Goal: Transaction & Acquisition: Purchase product/service

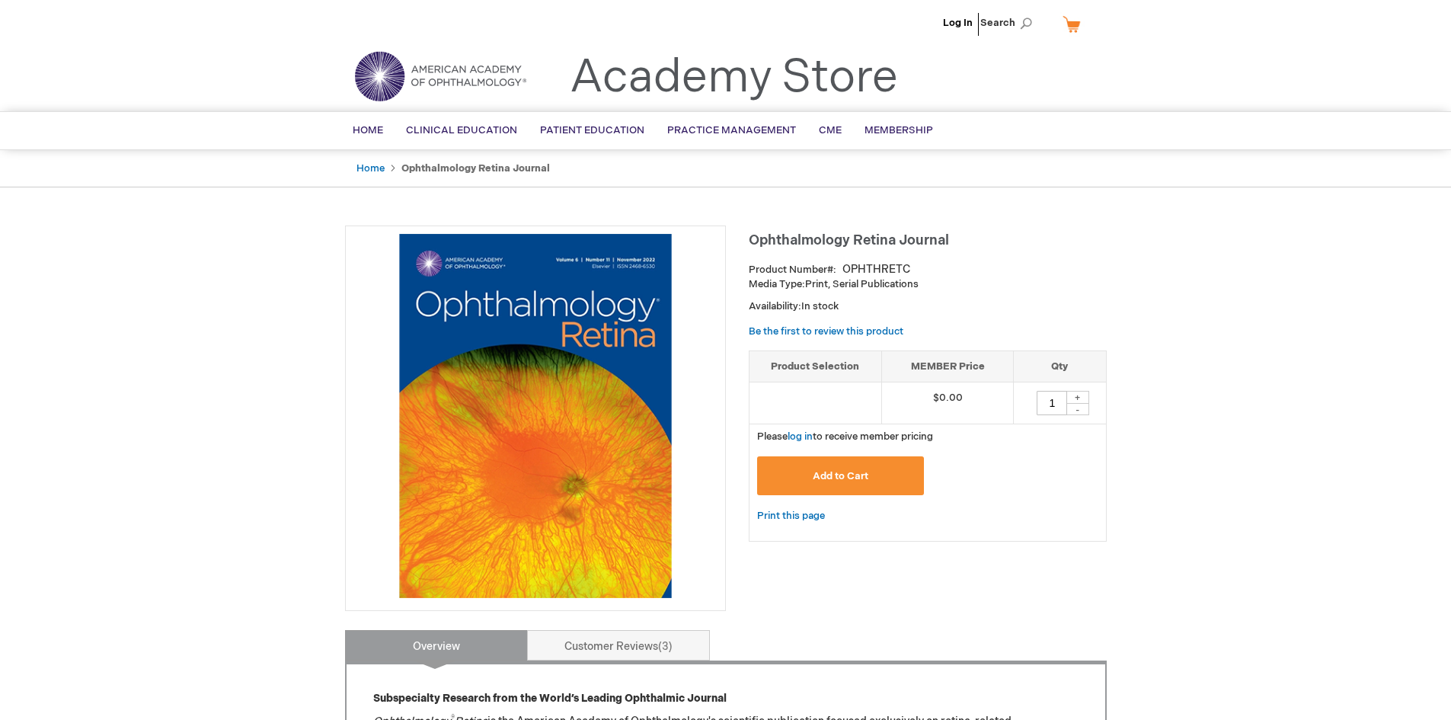
click at [465, 314] on img at bounding box center [535, 416] width 364 height 364
click at [366, 133] on span "Home" at bounding box center [368, 130] width 30 height 12
click at [987, 368] on th "MEMBER Price" at bounding box center [948, 366] width 132 height 32
click at [917, 127] on span "Membership" at bounding box center [899, 130] width 69 height 12
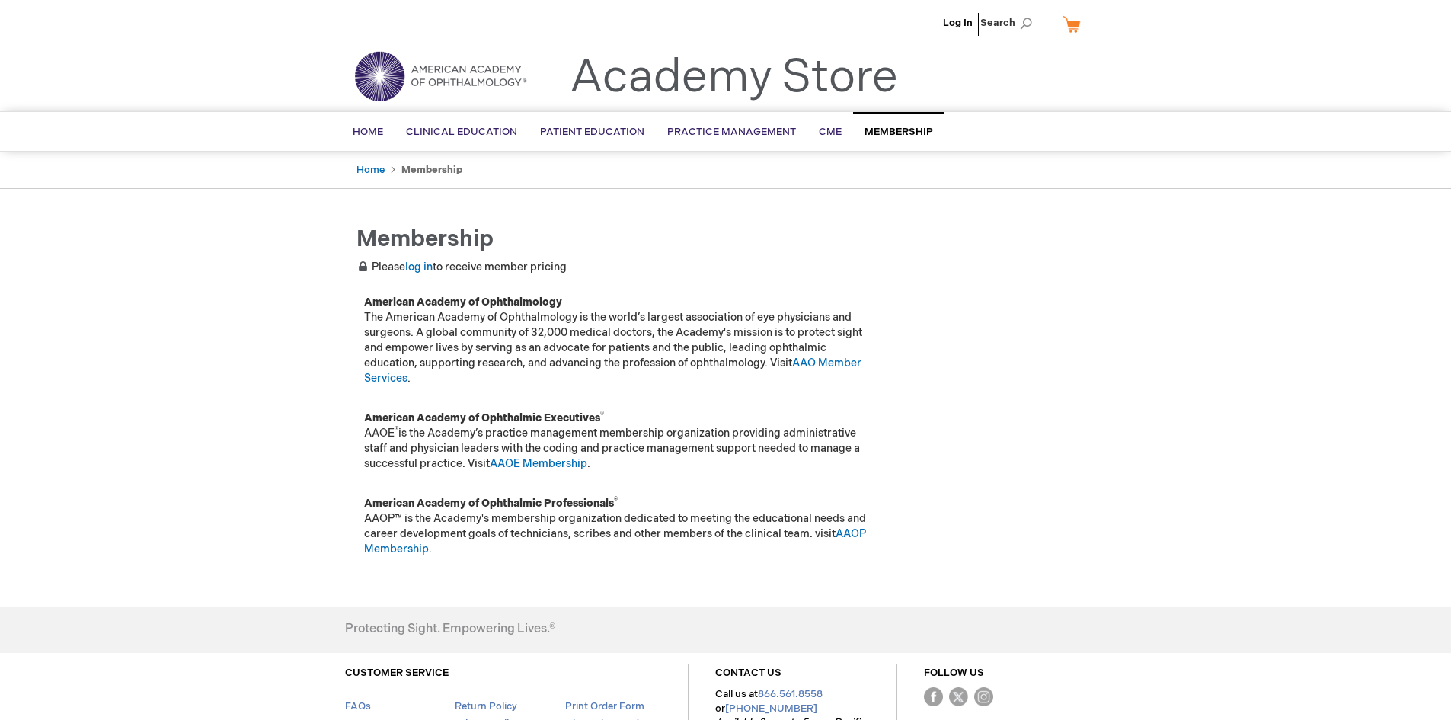
click at [1134, 318] on div "Log In Search My Cart CLOSE RECENTLY ADDED ITEM(S) Close There are no items in …" at bounding box center [725, 424] width 1451 height 849
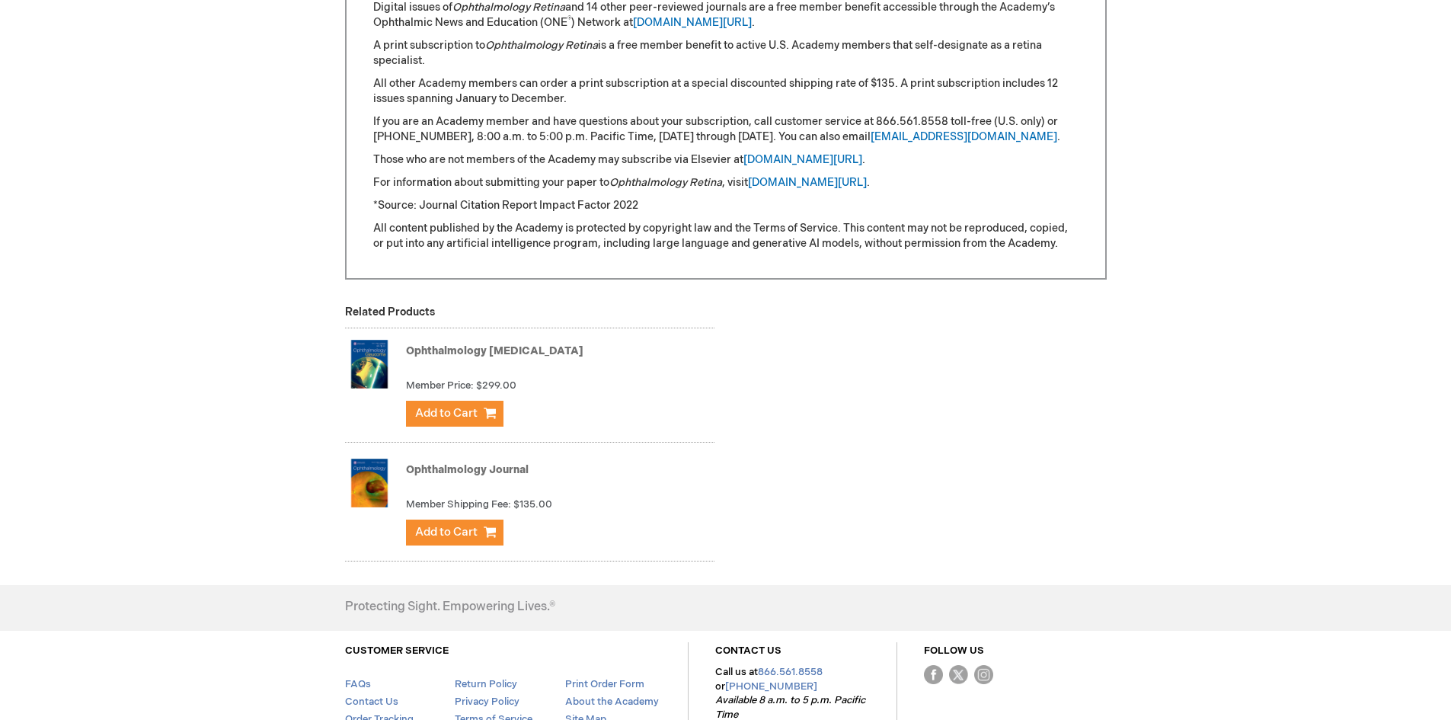
scroll to position [927, 0]
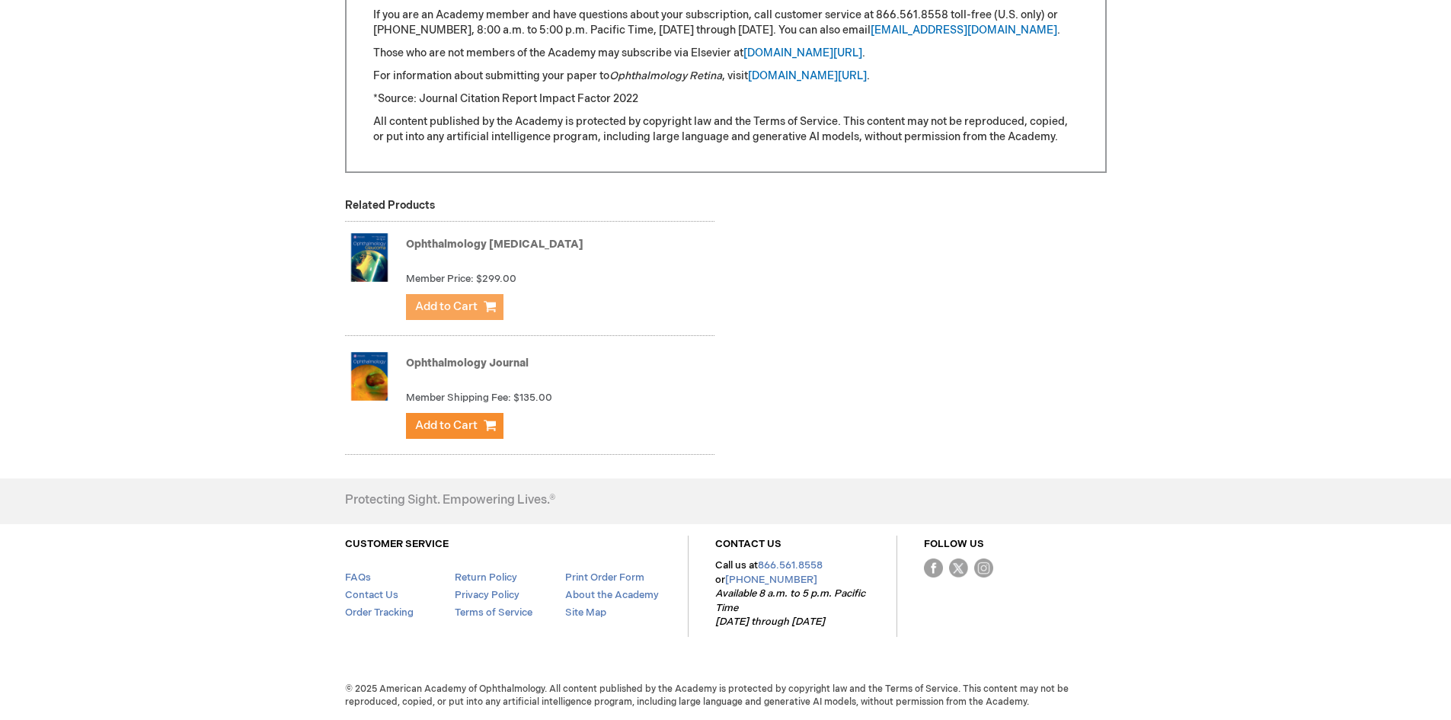
click at [459, 303] on span "Add to Cart" at bounding box center [446, 306] width 62 height 14
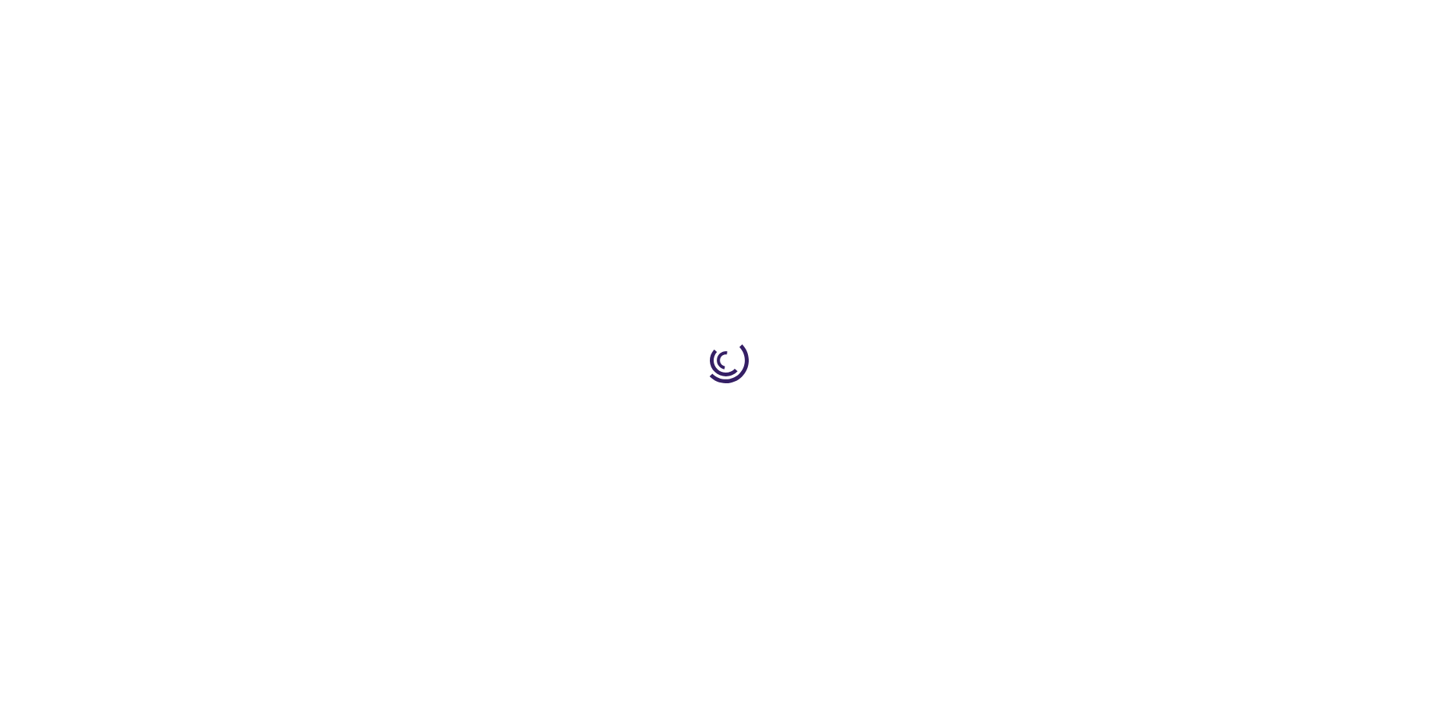
type input "1"
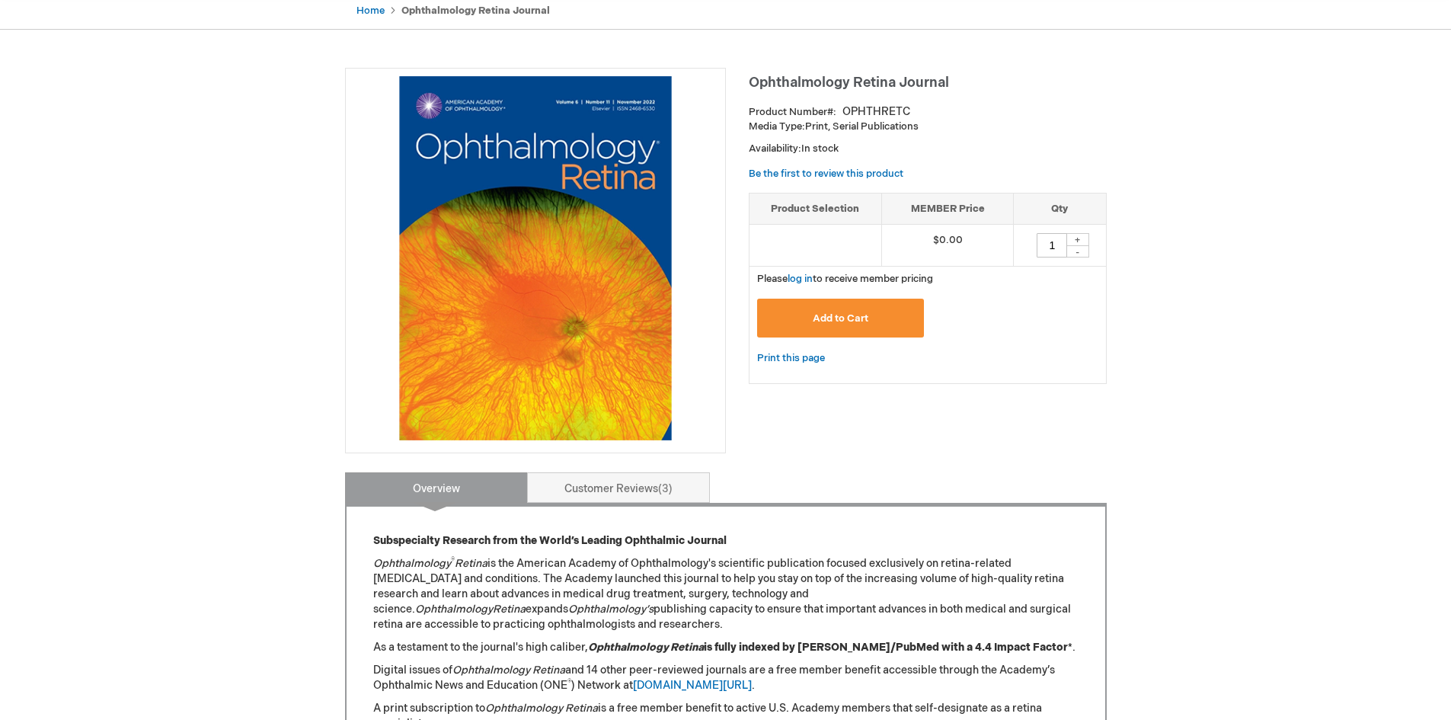
scroll to position [305, 0]
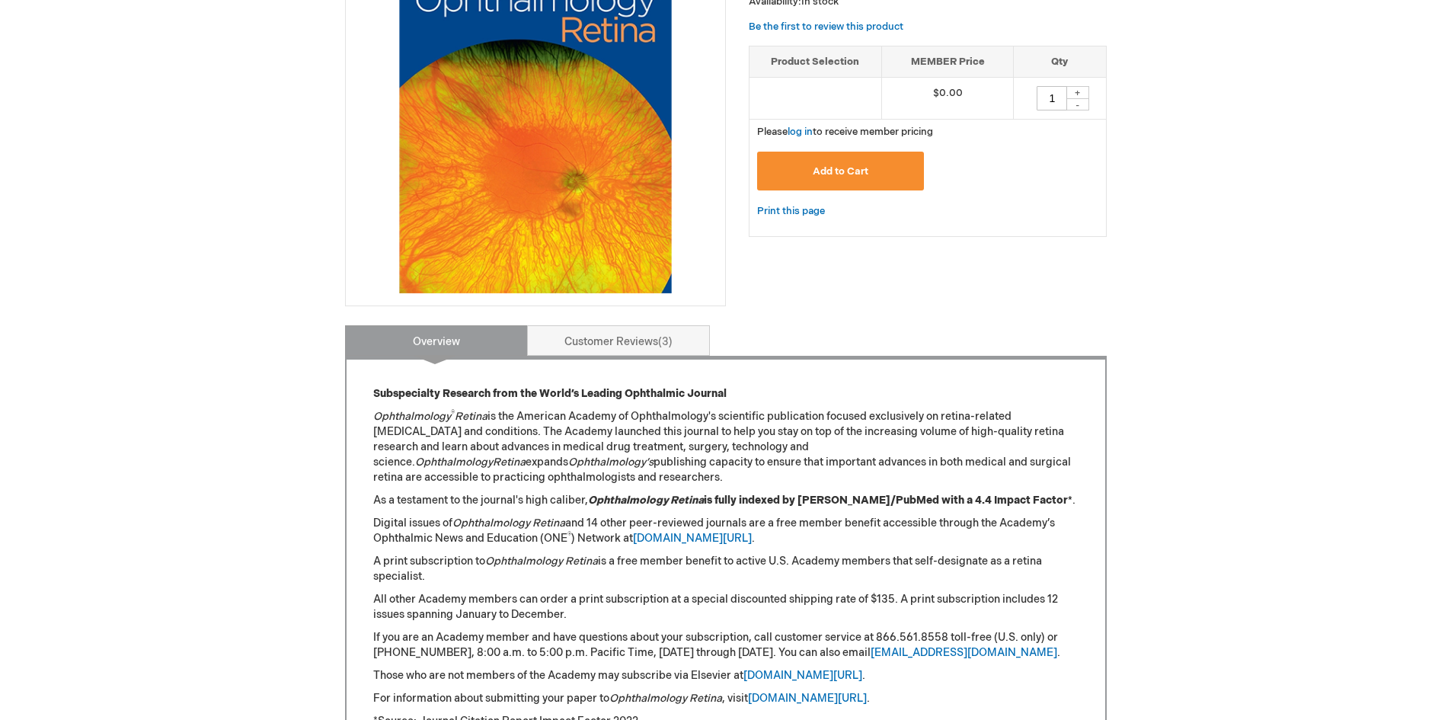
click at [837, 172] on span "Add to Cart" at bounding box center [841, 171] width 56 height 12
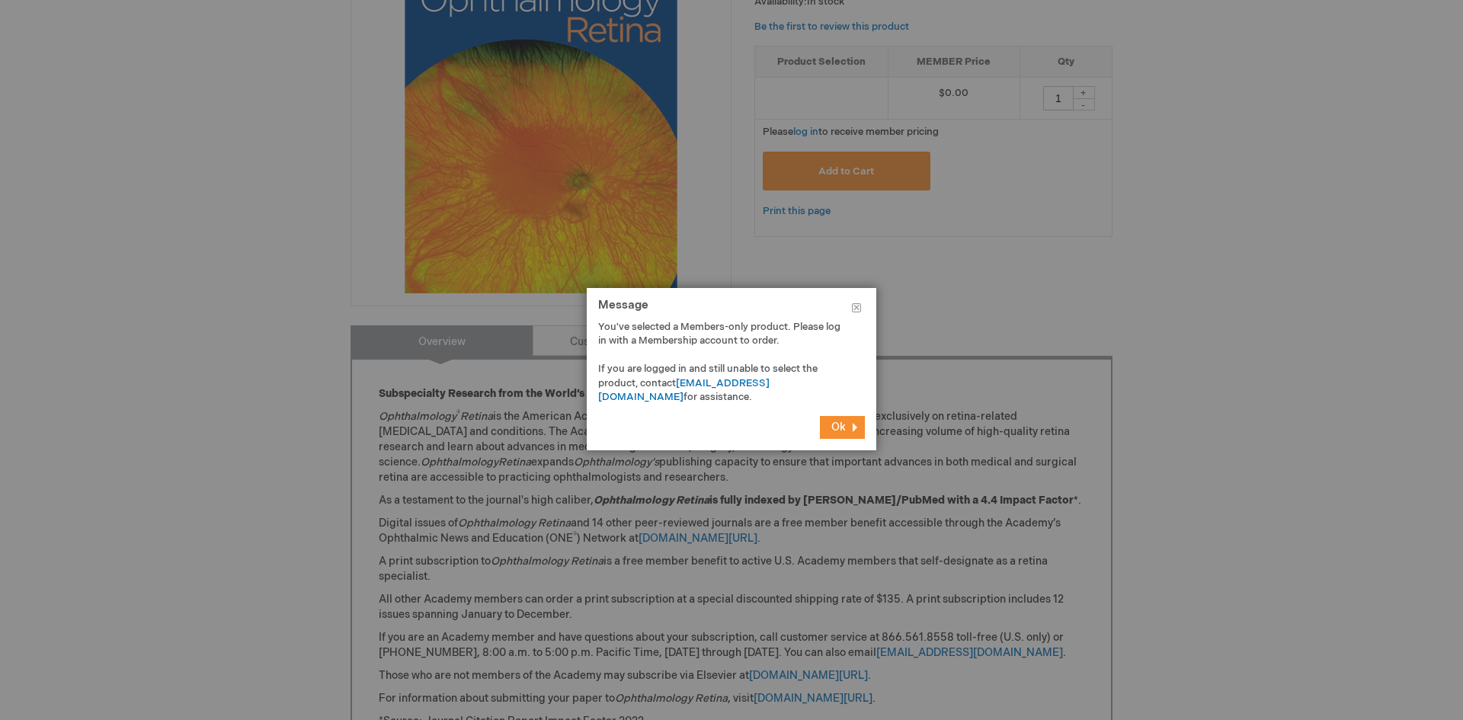
click at [835, 427] on span "Ok" at bounding box center [838, 426] width 14 height 13
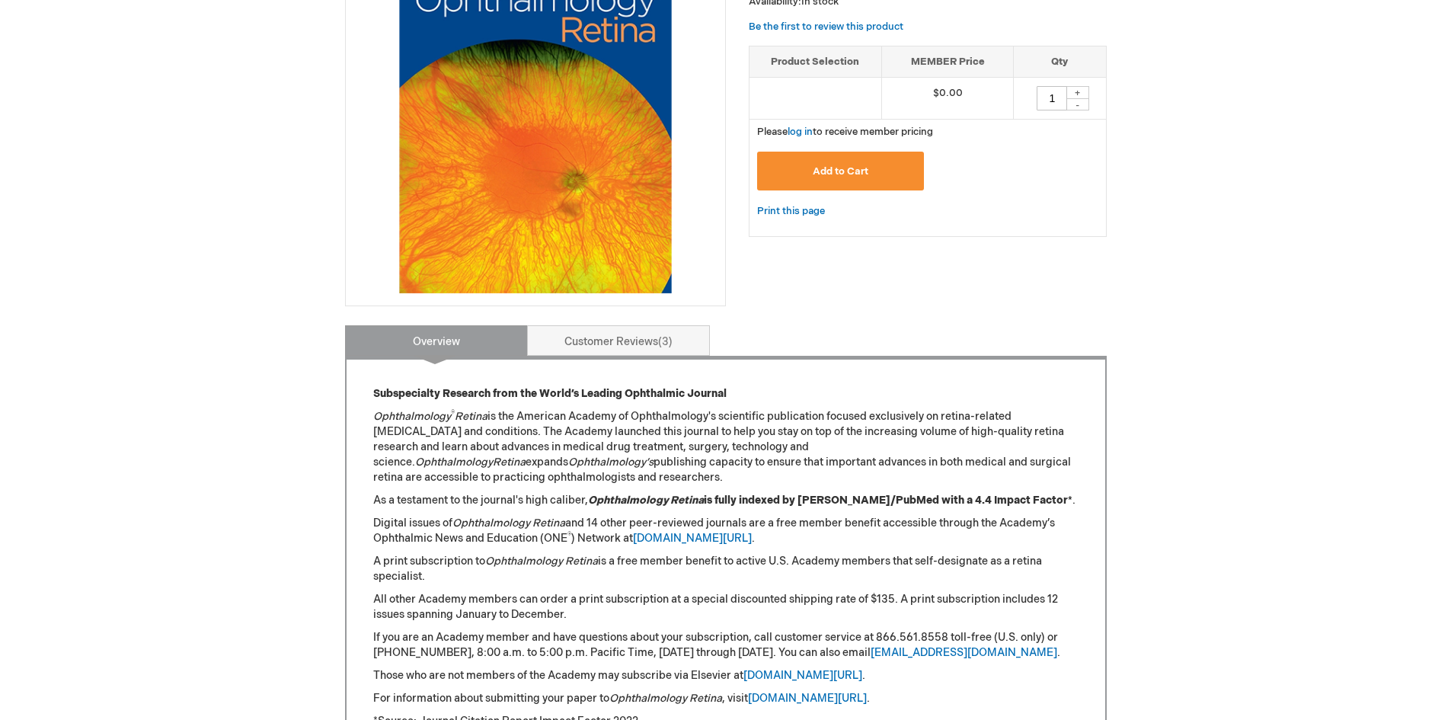
scroll to position [686, 0]
